Goal: Connect with others: Connect with others

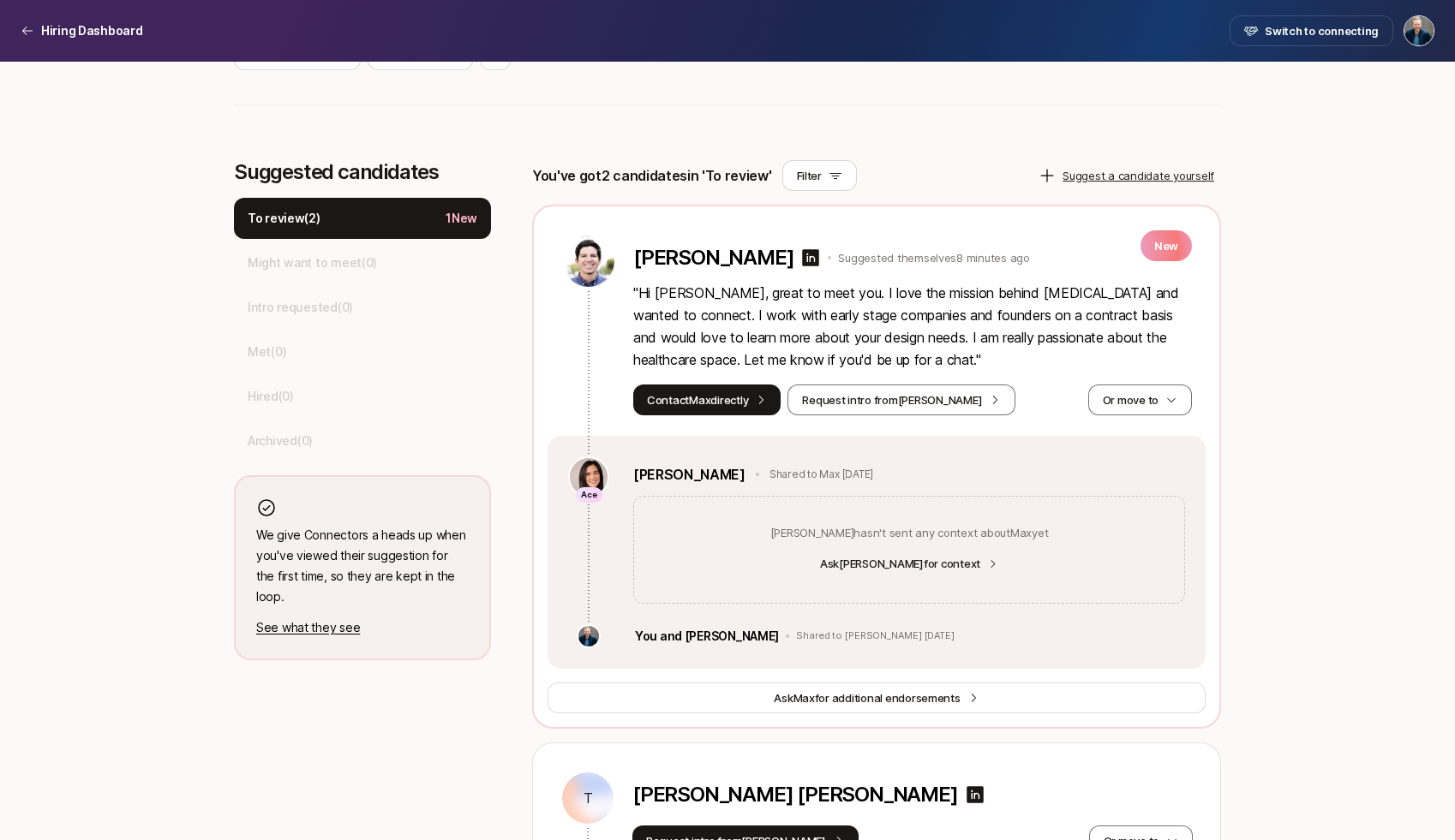
scroll to position [453, 0]
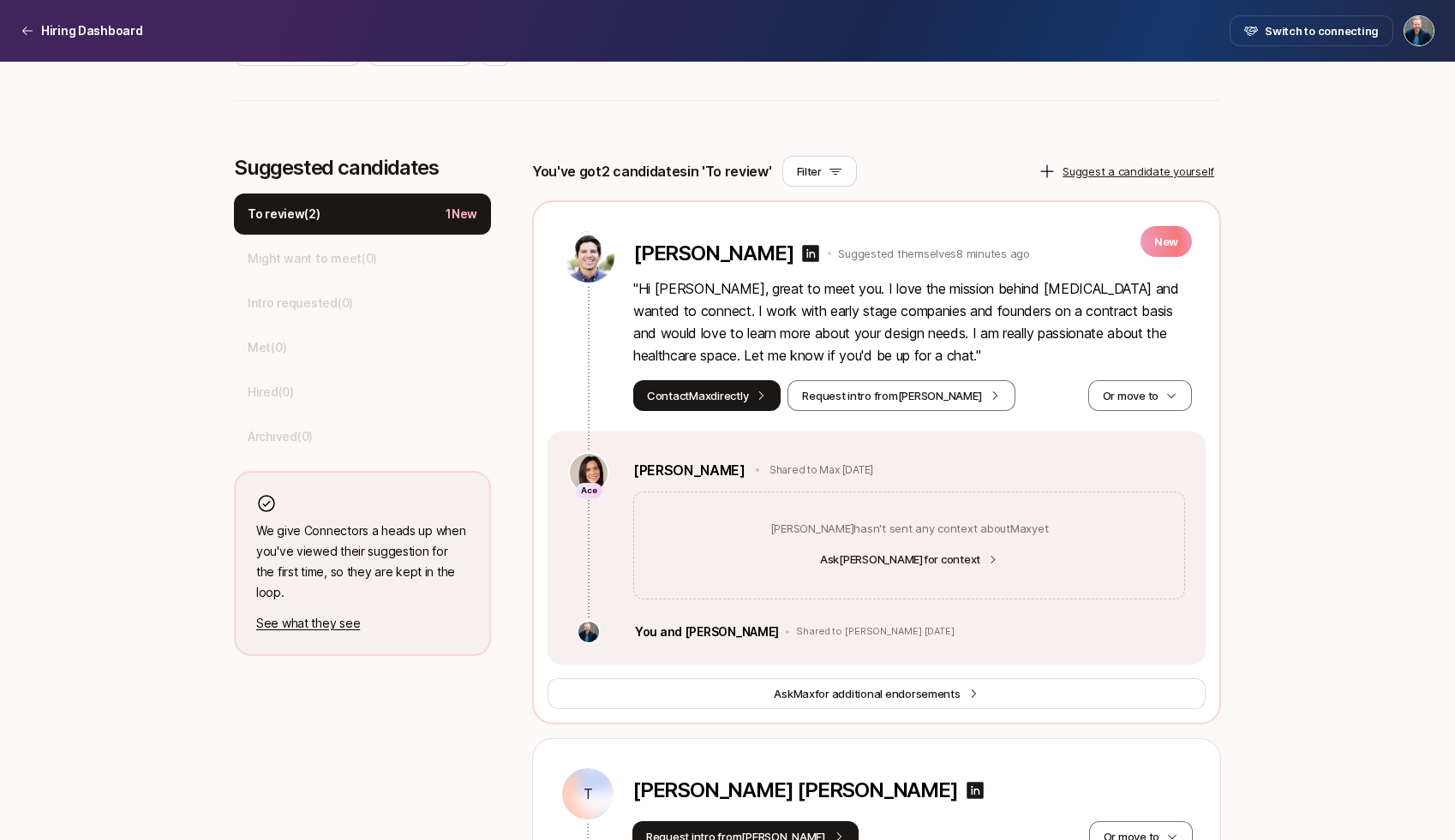
click at [870, 317] on p "" Hi [PERSON_NAME], great to meet you. I love the mission behind [MEDICAL_DATA]…" at bounding box center [912, 321] width 558 height 89
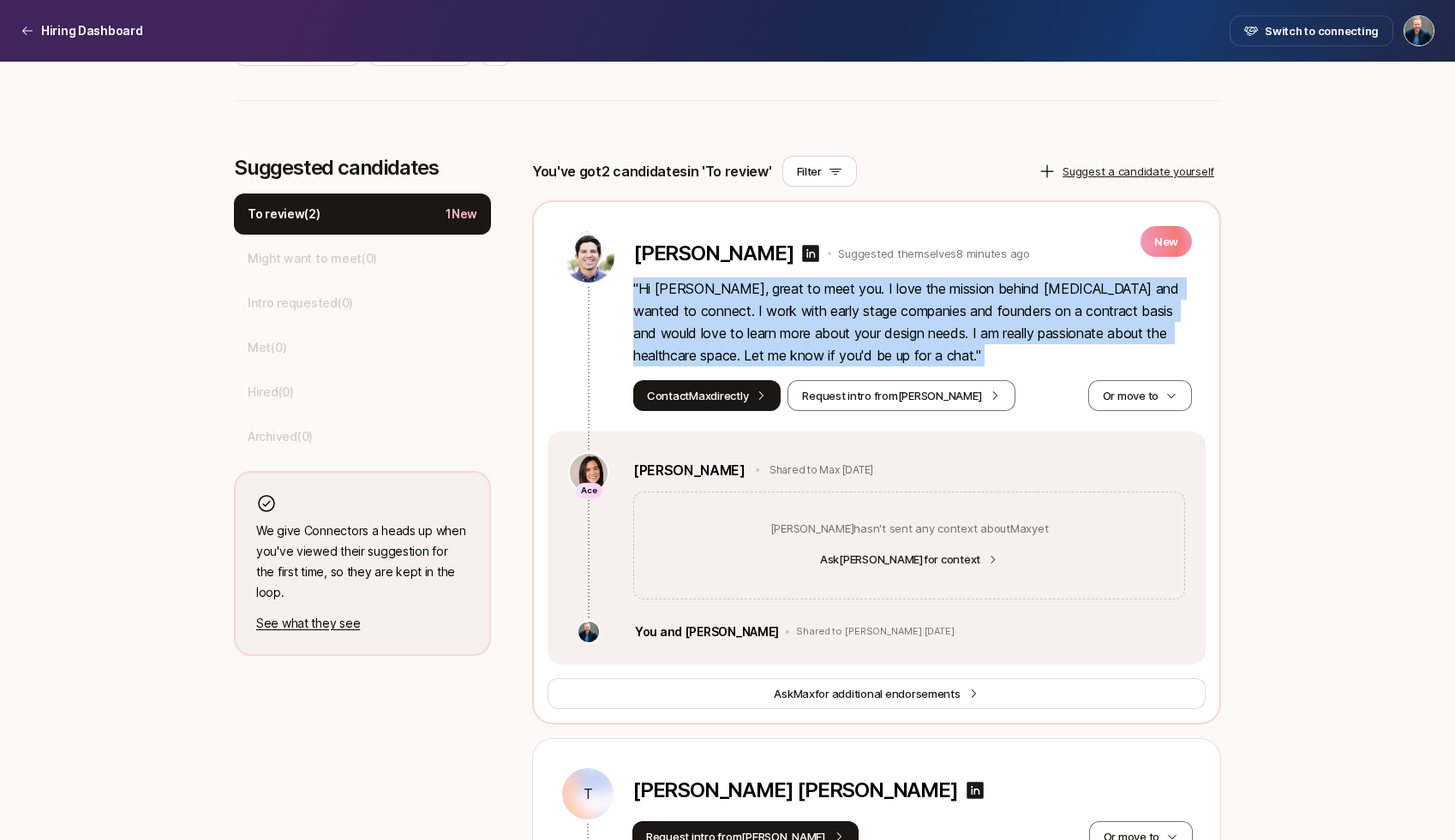
click at [870, 317] on p "" Hi [PERSON_NAME], great to meet you. I love the mission behind [MEDICAL_DATA]…" at bounding box center [912, 321] width 558 height 89
copy p "" Hi [PERSON_NAME], great to meet you. I love the mission behind [MEDICAL_DATA]…"
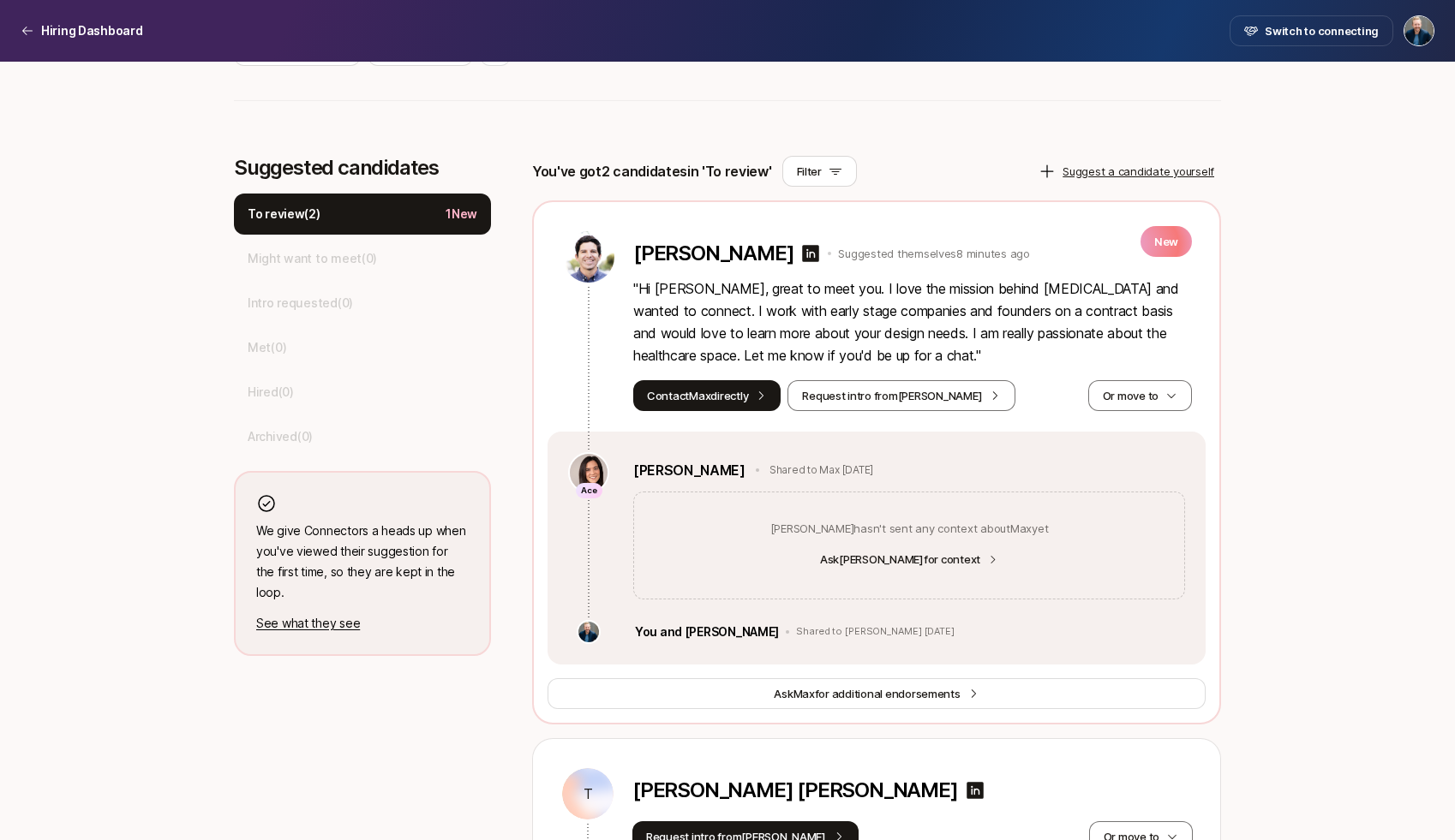
click at [1237, 411] on div "Founding Product Designer at [MEDICAL_DATA] $20,000 Match Incentive Just starte…" at bounding box center [728, 386] width 1455 height 1557
click at [814, 332] on p "" Hi [PERSON_NAME], great to meet you. I love the mission behind [MEDICAL_DATA]…" at bounding box center [912, 321] width 558 height 89
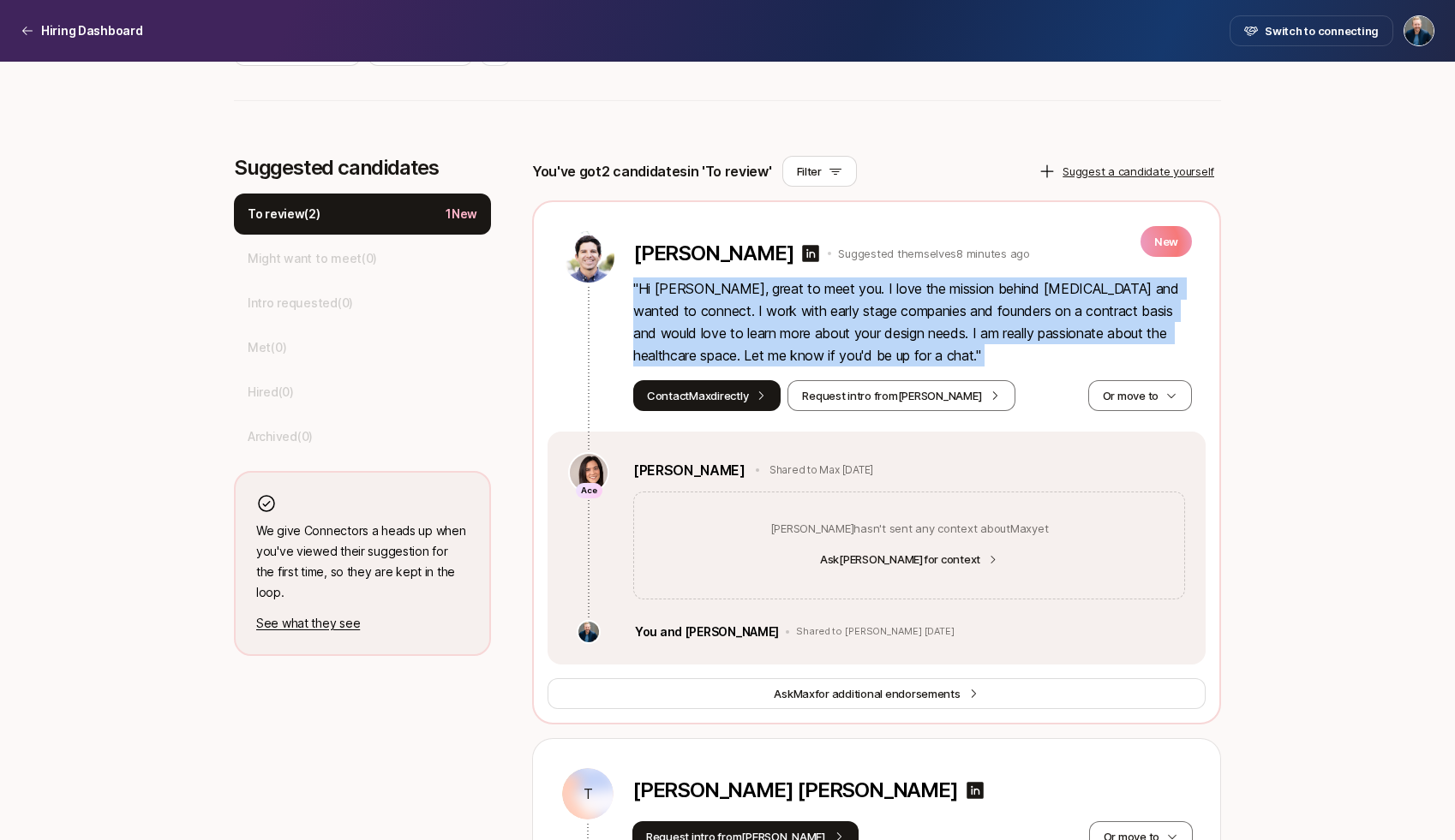
click at [814, 332] on p "" Hi [PERSON_NAME], great to meet you. I love the mission behind [MEDICAL_DATA]…" at bounding box center [912, 321] width 558 height 89
copy p "" Hi [PERSON_NAME], great to meet you. I love the mission behind [MEDICAL_DATA]…"
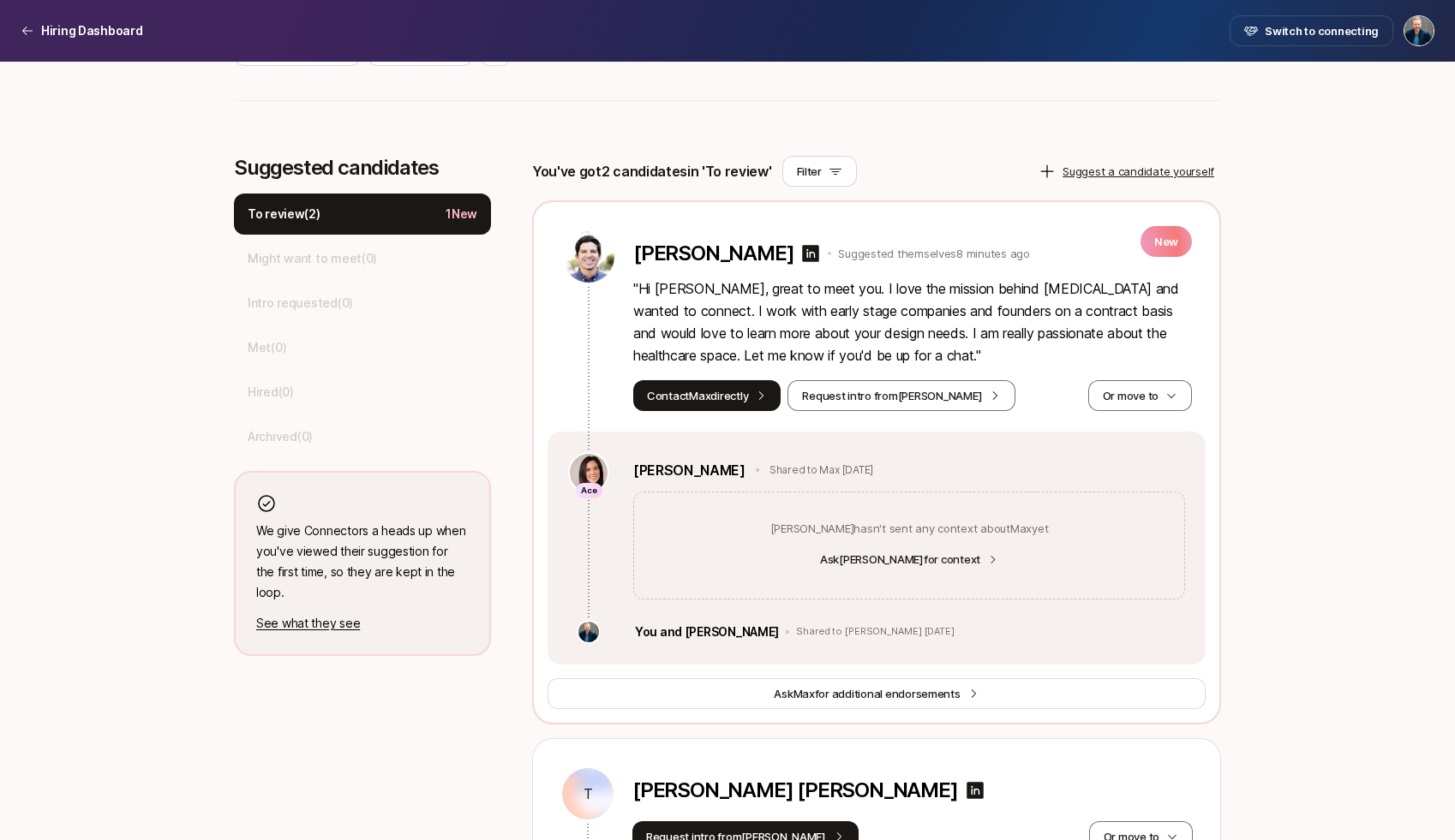
click at [1305, 254] on div "Founding Product Designer at [MEDICAL_DATA] $20,000 Match Incentive Just starte…" at bounding box center [728, 386] width 1455 height 1557
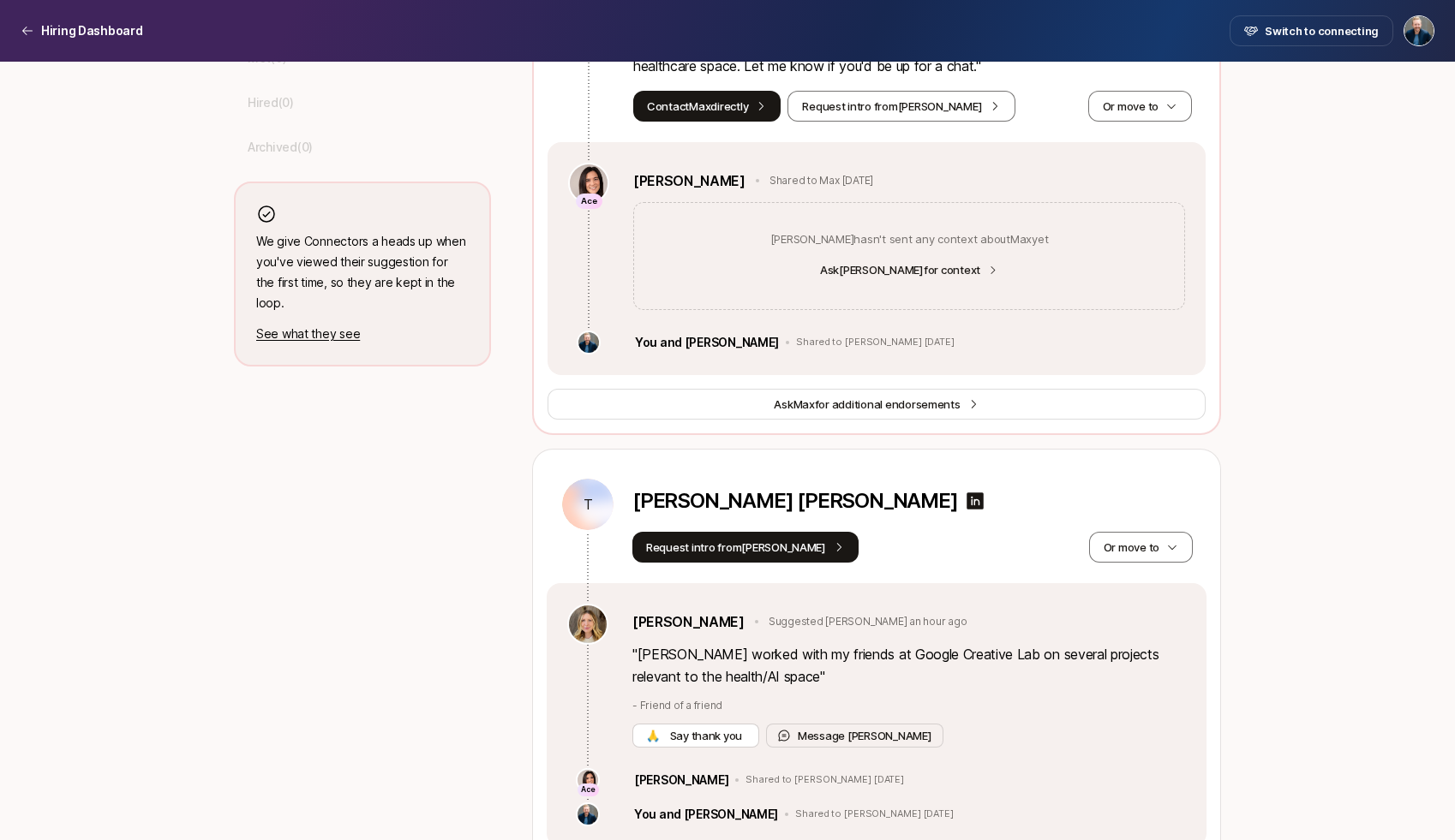
scroll to position [778, 0]
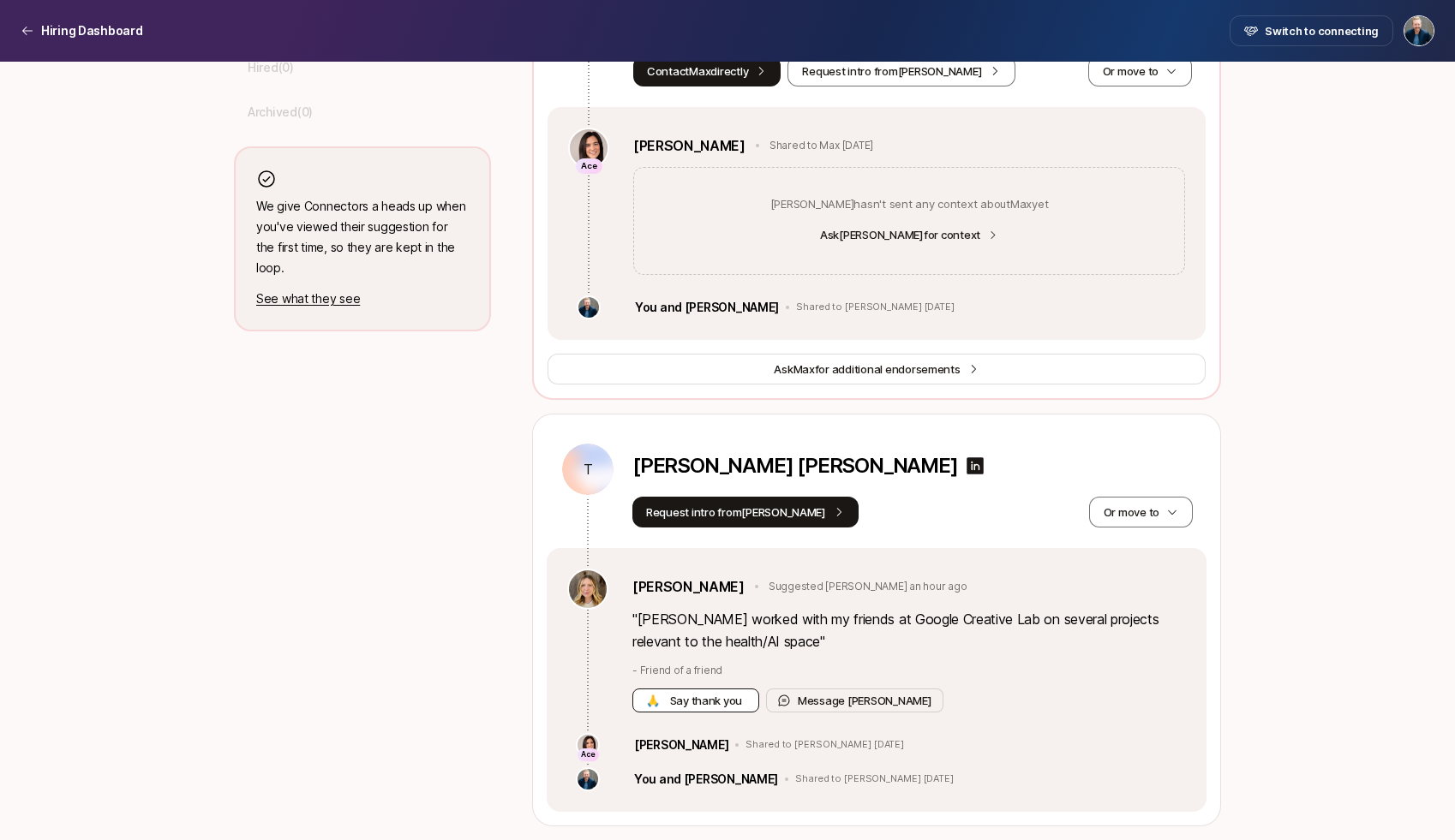
click at [704, 697] on span "Say thank you" at bounding box center [706, 700] width 79 height 17
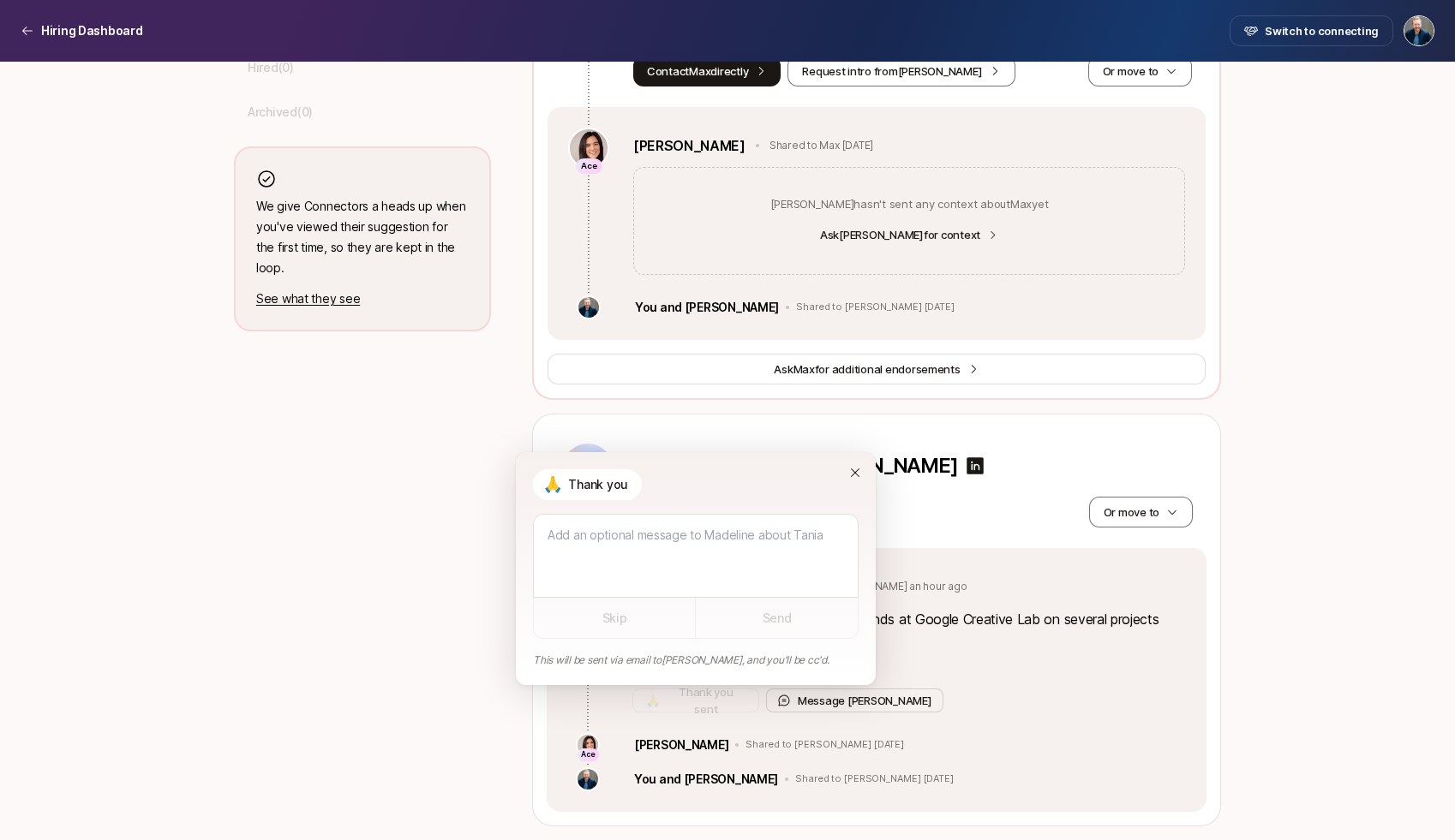
type textarea "x"
click at [749, 545] on textarea at bounding box center [696, 555] width 326 height 84
type textarea "T"
type textarea "x"
type textarea "Th"
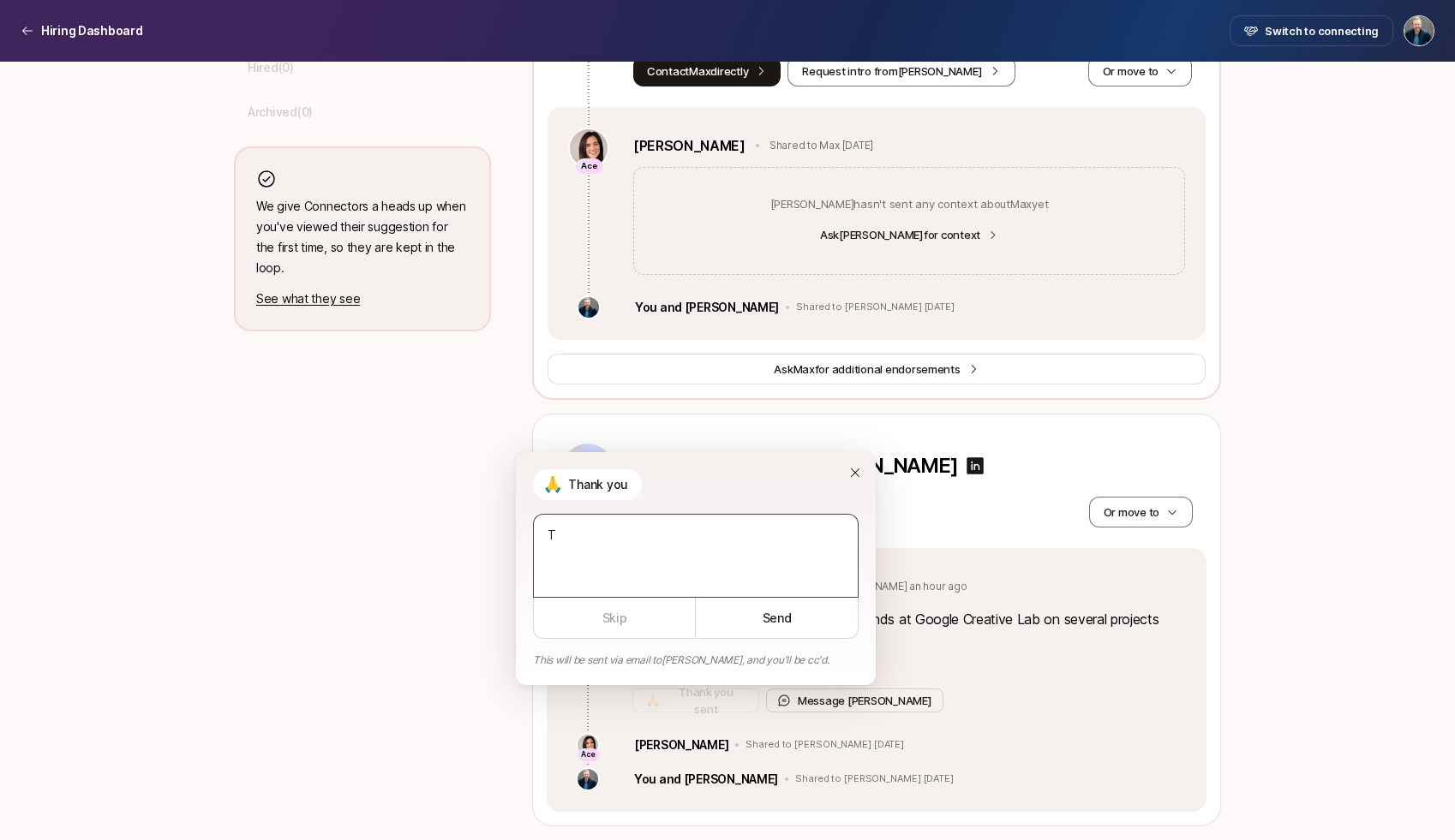
type textarea "x"
type textarea "Tha"
type textarea "x"
type textarea "Than"
type textarea "x"
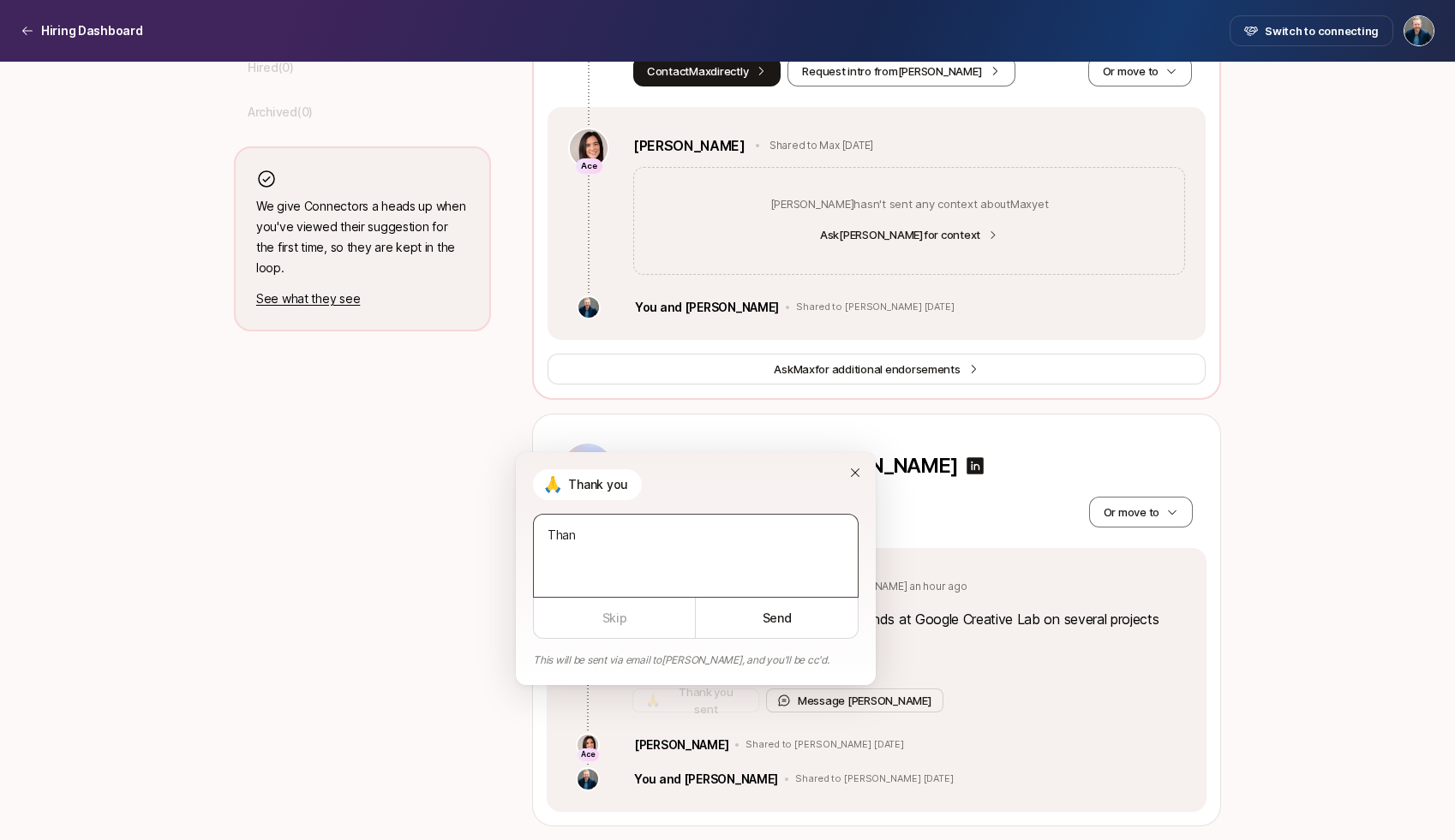
type textarea "Thank"
type textarea "x"
type textarea "Thanks"
type textarea "x"
type textarea "Thanks!"
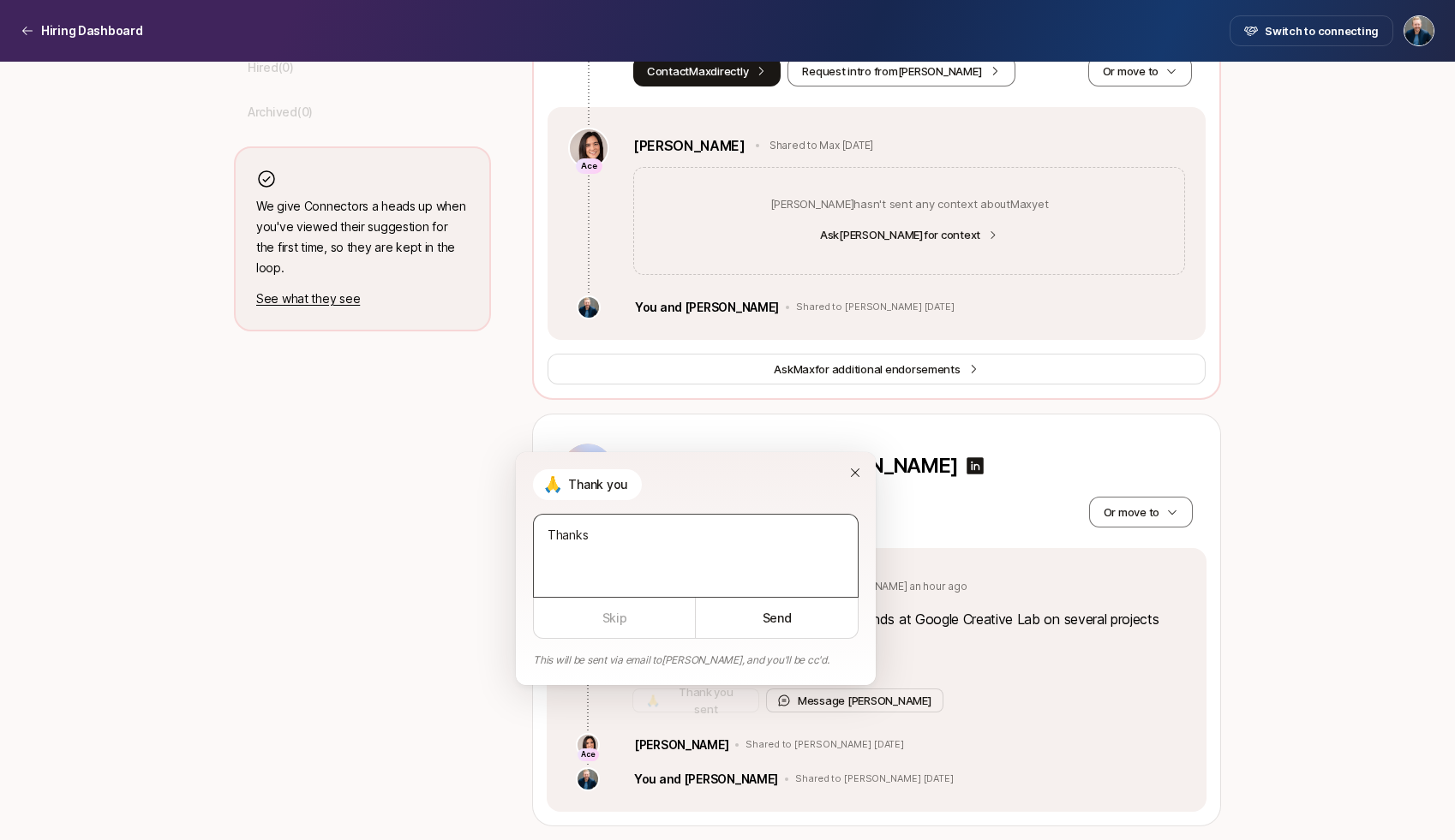
type textarea "x"
type textarea "Thanks!"
click at [784, 610] on button "Send" at bounding box center [777, 619] width 163 height 41
type textarea "x"
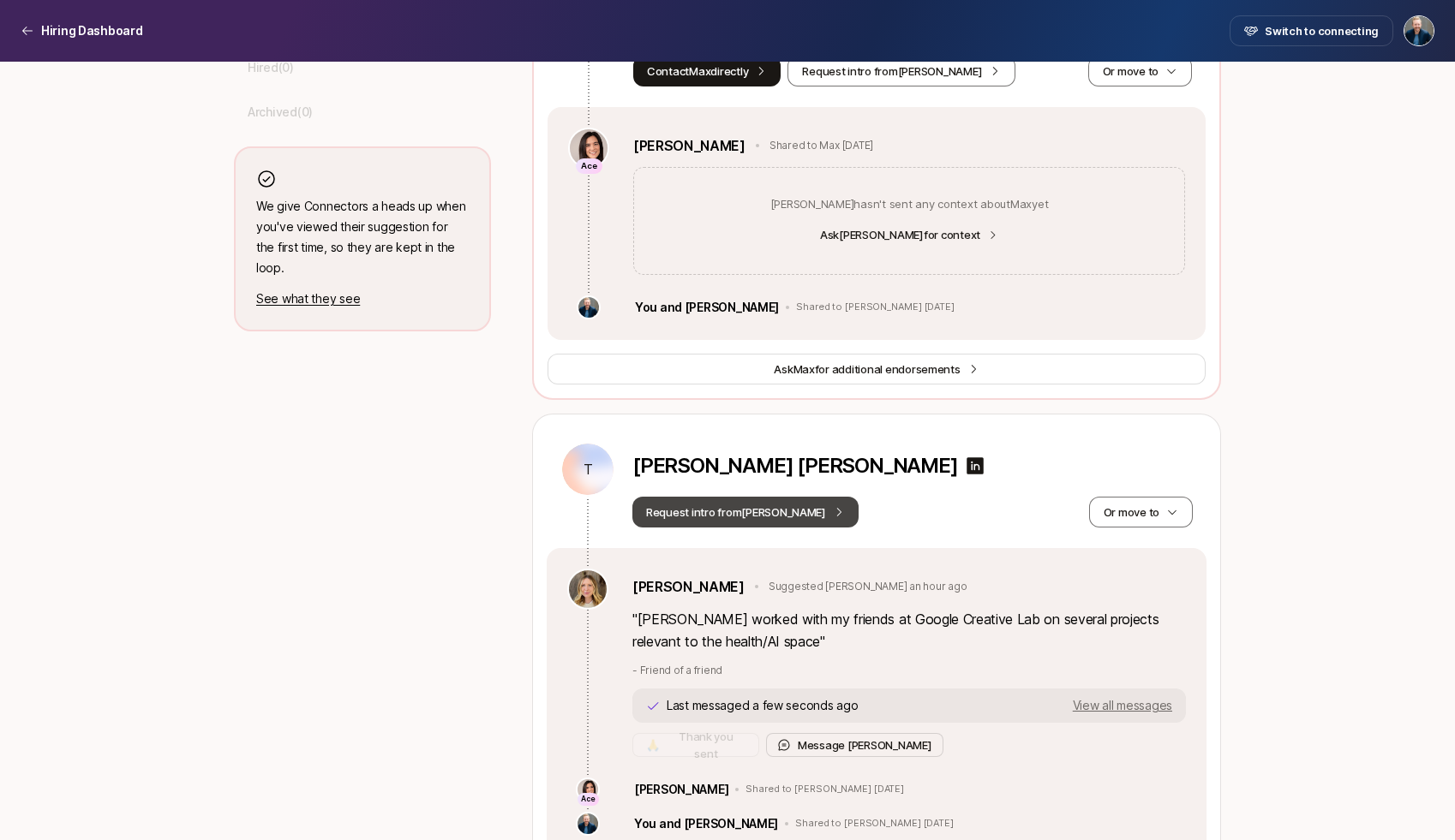
scroll to position [822, 0]
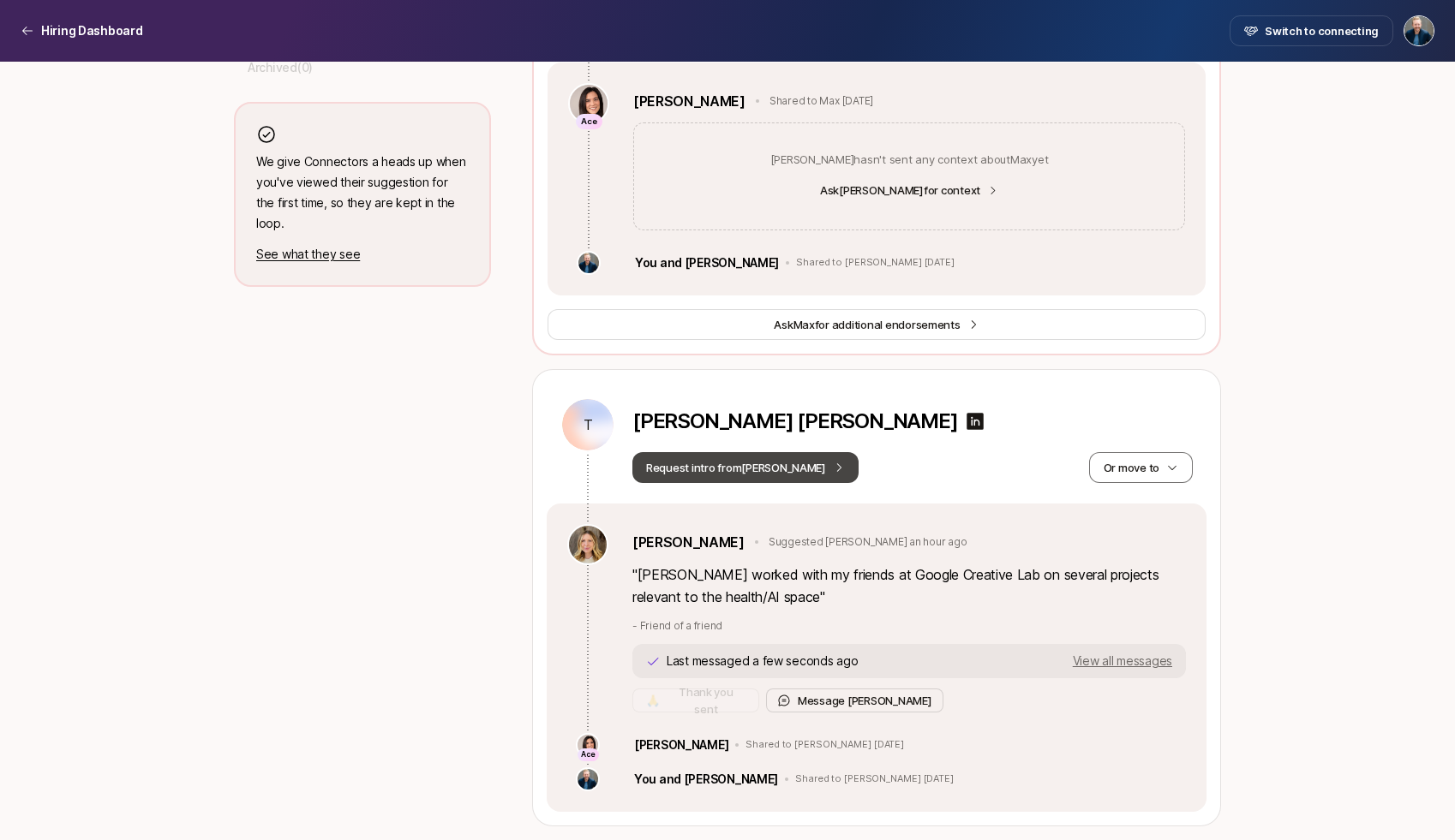
click at [756, 467] on button "Request intro from [PERSON_NAME]" at bounding box center [745, 467] width 226 height 31
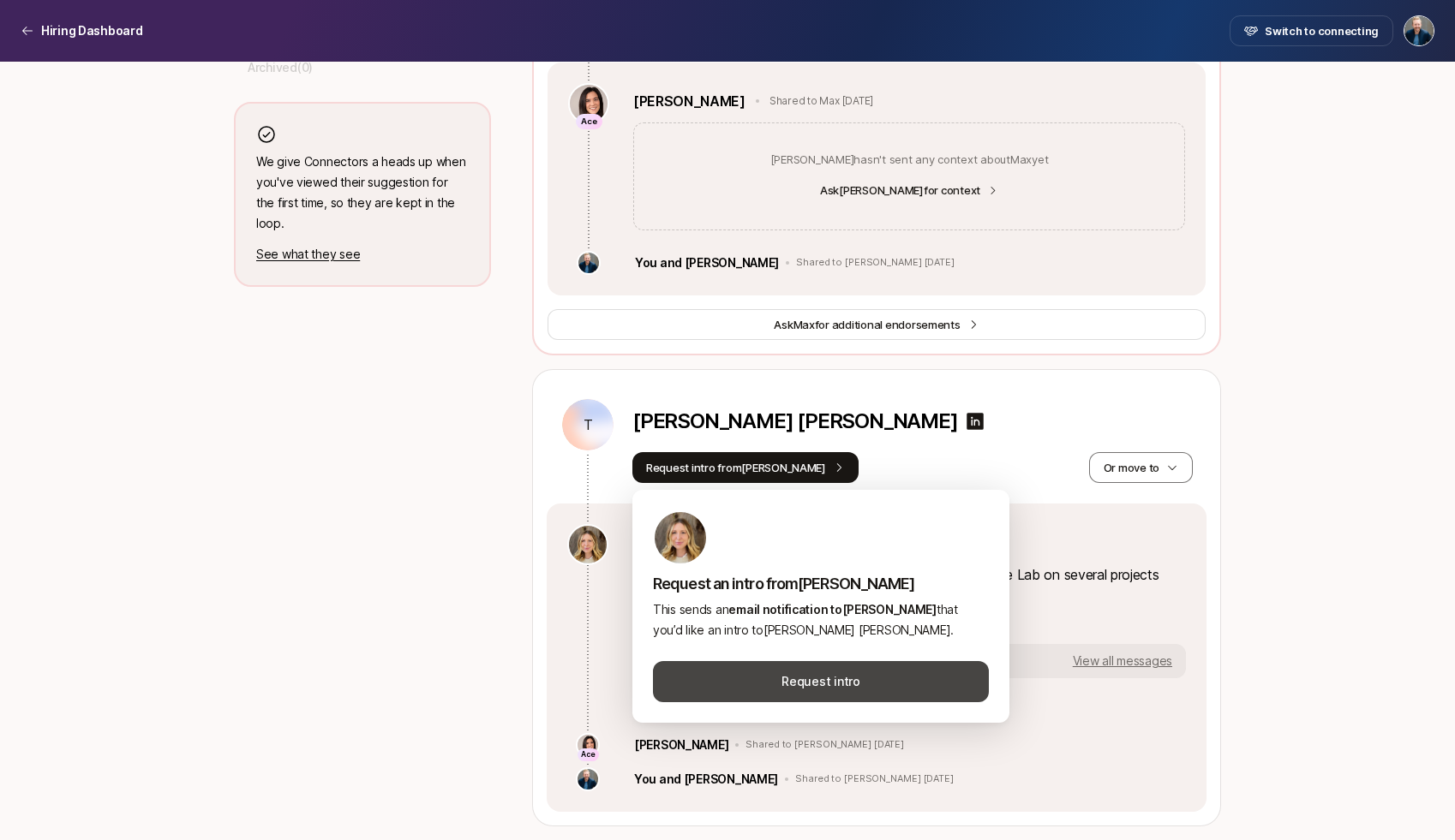
click at [839, 676] on button "Request intro" at bounding box center [820, 682] width 336 height 41
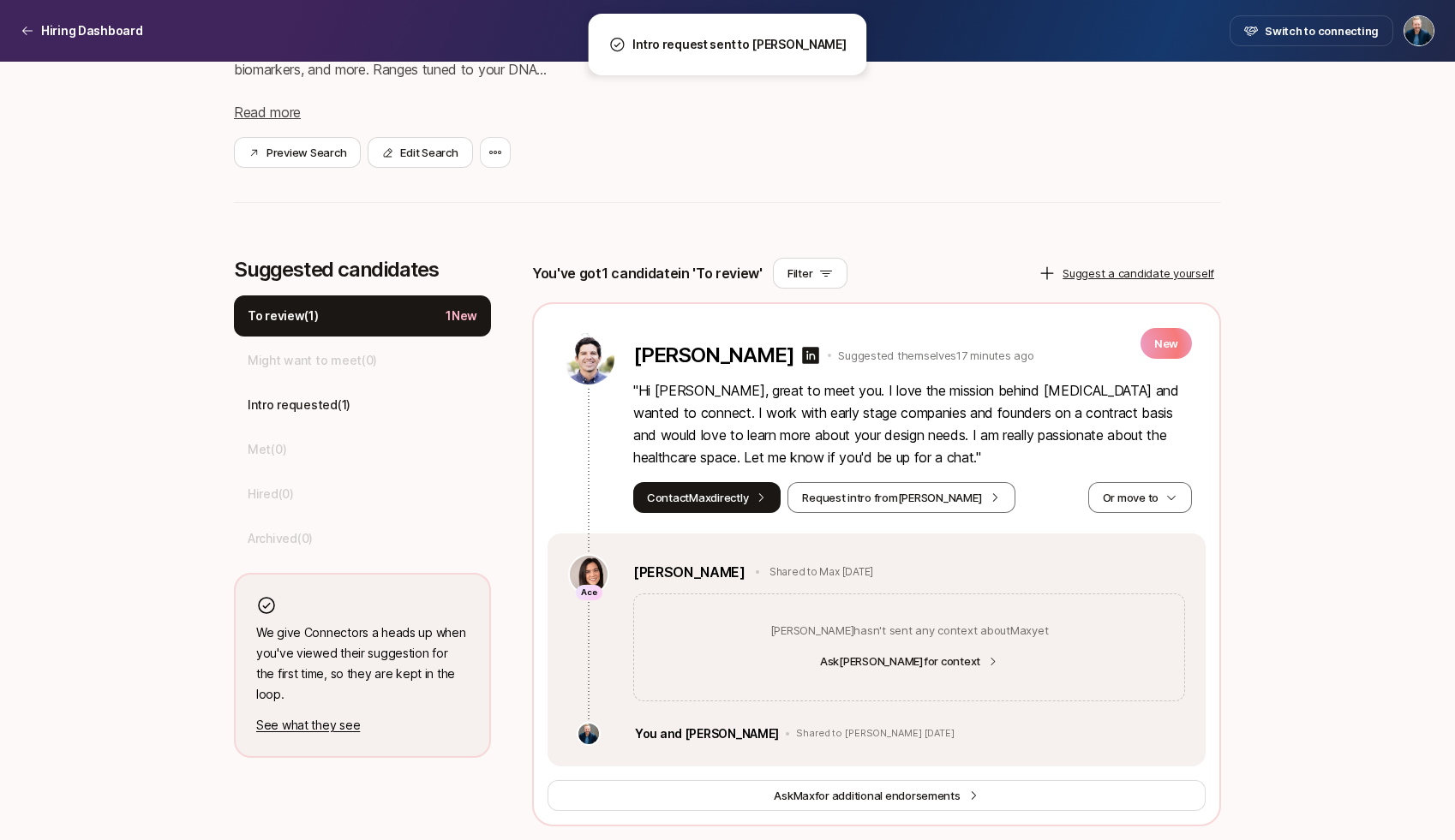
scroll to position [351, 0]
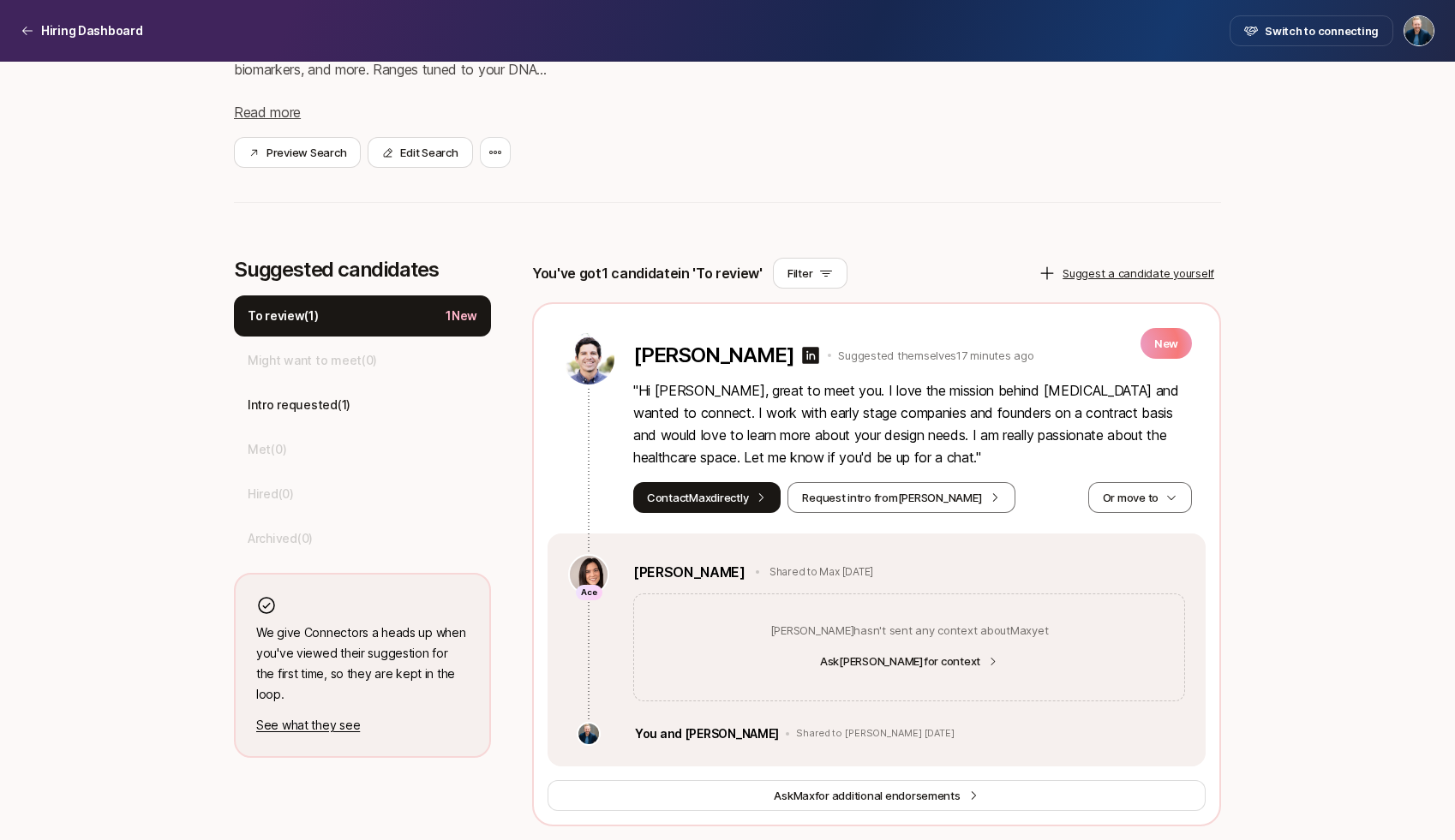
click at [1261, 469] on div "Founding Product Designer at [MEDICAL_DATA] $20,000 Match Incentive Just starte…" at bounding box center [728, 275] width 1455 height 1130
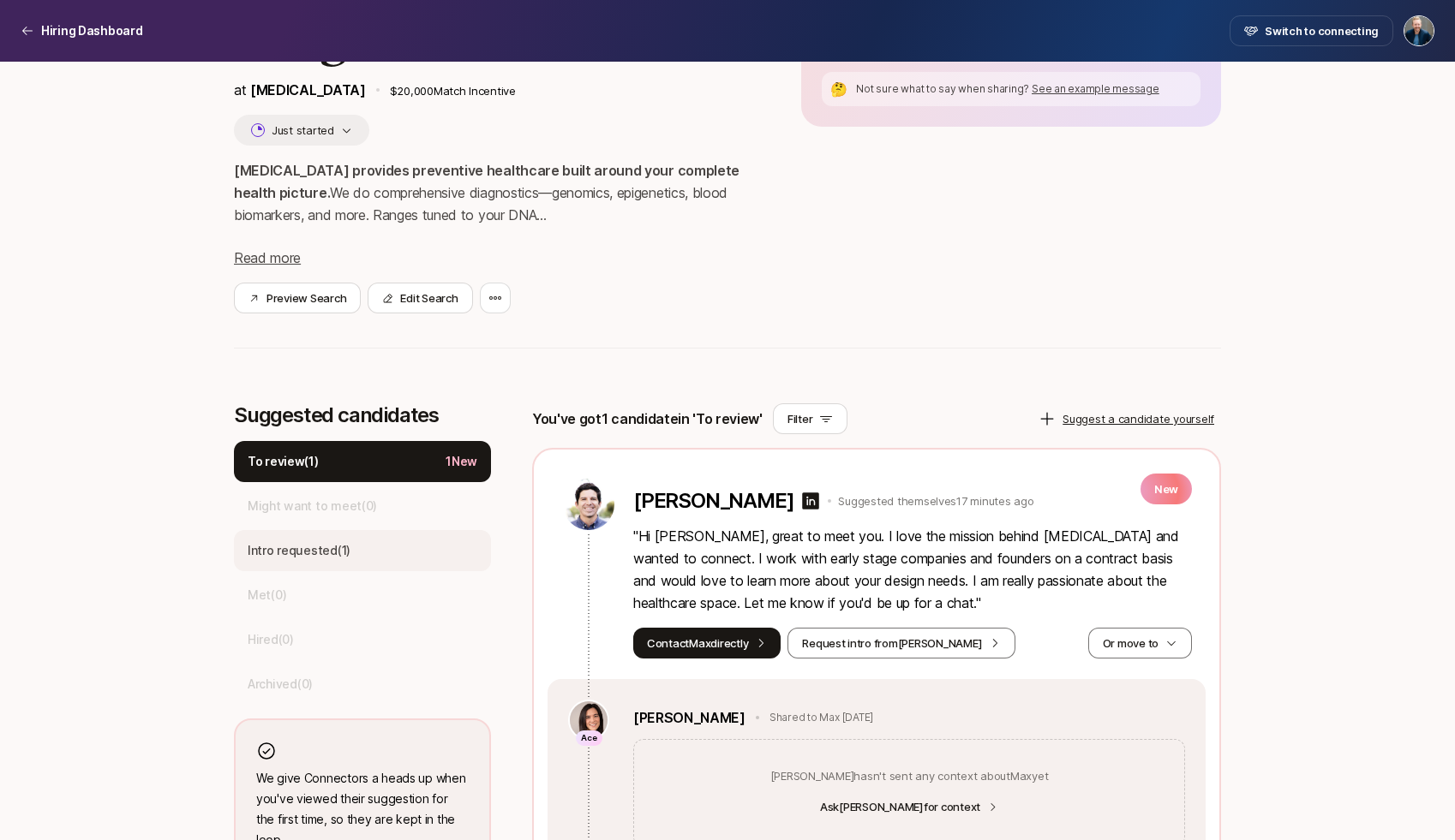
scroll to position [0, 0]
